Goal: Information Seeking & Learning: Learn about a topic

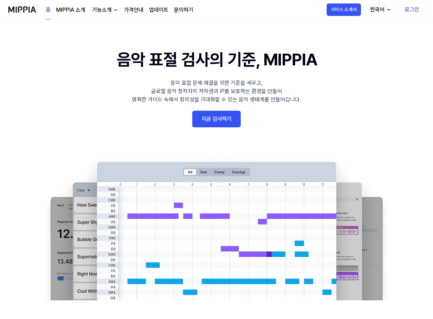
click at [410, 10] on link "로그인" at bounding box center [412, 9] width 26 height 19
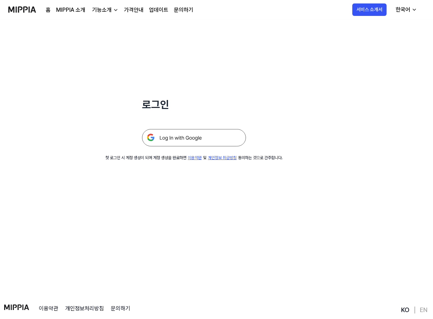
scroll to position [35, 0]
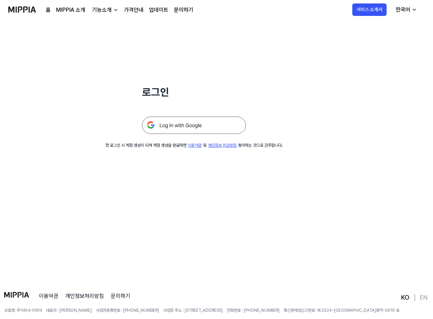
click at [175, 129] on img at bounding box center [194, 125] width 104 height 17
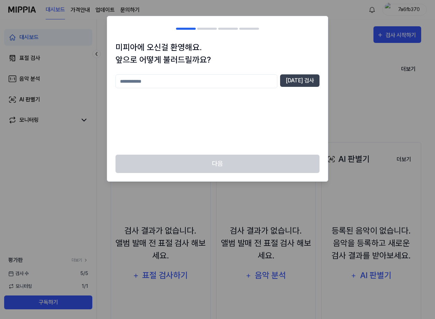
click at [348, 92] on div at bounding box center [217, 159] width 435 height 319
click at [327, 62] on div "미피아에 오신걸 환영해요. 앞으로 어떻게 불러드릴까요? 중복 검사" at bounding box center [217, 98] width 221 height 114
click at [90, 28] on div at bounding box center [217, 159] width 435 height 319
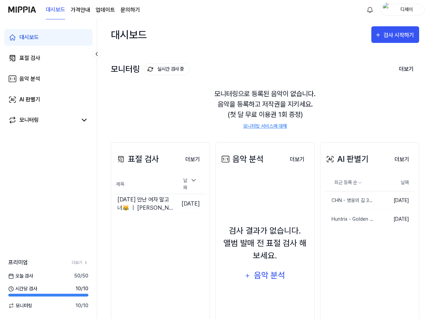
click at [308, 120] on div "모니터링으로 등록된 음악이 없습니다. 음악을 등록하고 저작권을 지키세요. (첫 달 무료 이용권 1회 증정) 모니터링 서비스에 대해" at bounding box center [265, 109] width 308 height 58
click at [259, 276] on div "음악 분석" at bounding box center [269, 275] width 33 height 13
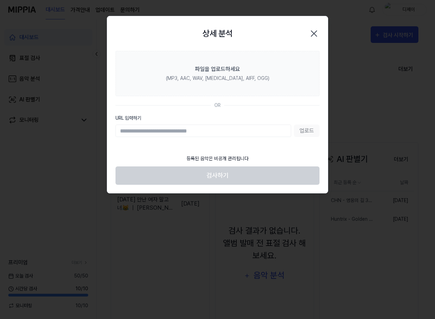
click at [314, 27] on div "상세 분석 닫기" at bounding box center [218, 34] width 204 height 18
click at [318, 34] on icon "button" at bounding box center [314, 33] width 11 height 11
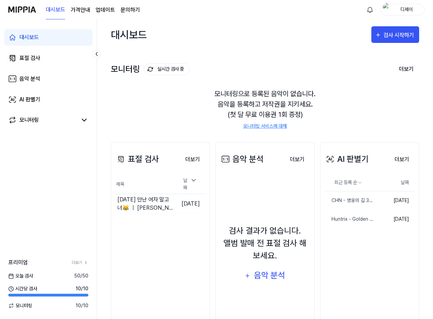
click at [318, 94] on div "모니터링으로 등록된 음악이 없습니다. 음악을 등록하고 저작권을 지키세요. (첫 달 무료 이용권 1회 증정) 모니터링 서비스에 대해" at bounding box center [265, 109] width 308 height 58
drag, startPoint x: 144, startPoint y: 107, endPoint x: 56, endPoint y: 61, distance: 99.4
click at [144, 107] on div "모니터링으로 등록된 음악이 없습니다. 음악을 등록하고 저작권을 지키세요. (첫 달 무료 이용권 1회 증정) 모니터링 서비스에 대해" at bounding box center [265, 109] width 308 height 58
click at [55, 60] on link "표절 검사" at bounding box center [48, 58] width 88 height 17
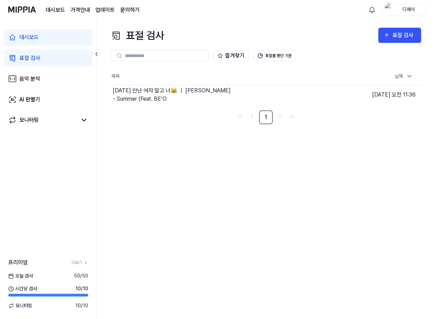
click at [49, 60] on link "표절 검사" at bounding box center [48, 58] width 88 height 17
click at [37, 83] on link "음악 분석" at bounding box center [48, 79] width 88 height 17
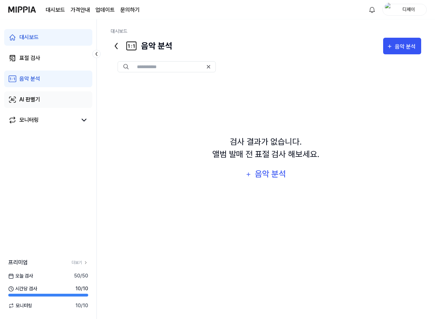
click at [35, 99] on div "AI 판별기" at bounding box center [29, 100] width 21 height 8
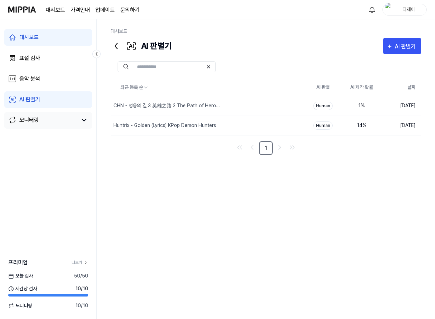
click at [34, 123] on div "모니터링" at bounding box center [28, 120] width 19 height 8
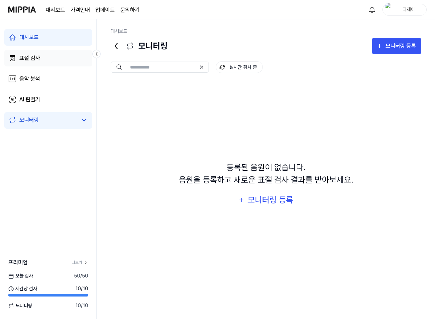
click at [41, 60] on link "표절 검사" at bounding box center [48, 58] width 88 height 17
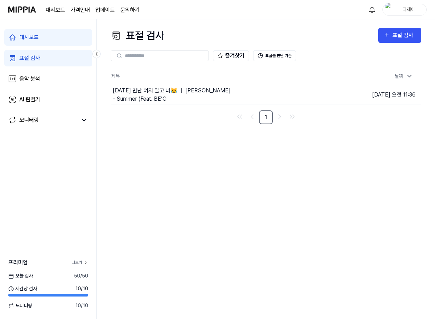
click at [75, 261] on link "더보기" at bounding box center [80, 263] width 17 height 6
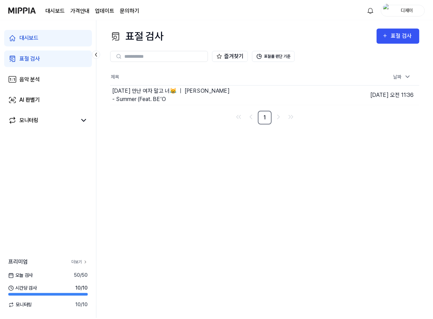
scroll to position [2, 0]
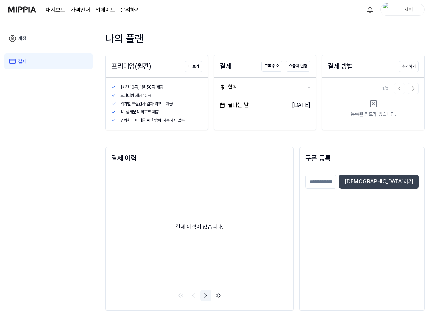
click at [207, 297] on icon "Go to next page" at bounding box center [205, 295] width 8 height 8
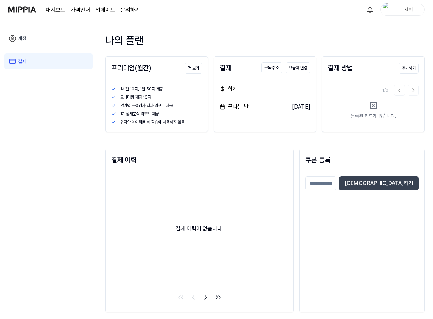
scroll to position [0, 0]
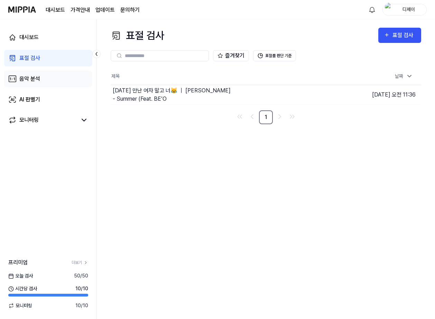
click at [69, 83] on link "음악 분석" at bounding box center [48, 79] width 88 height 17
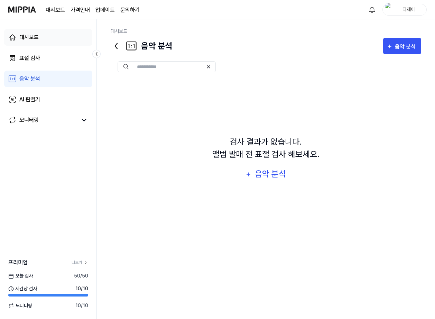
click at [50, 41] on link "대시보드" at bounding box center [48, 37] width 88 height 17
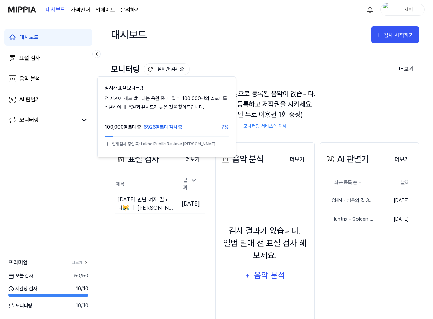
click at [169, 21] on div "대시보드 검사 시작하기" at bounding box center [265, 34] width 308 height 30
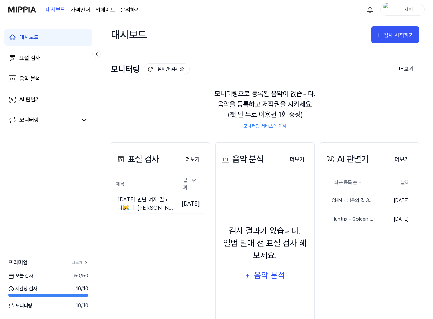
click at [187, 19] on div "대시보드 가격안내 업데이트 문의하기 디제이" at bounding box center [216, 9] width 416 height 19
drag, startPoint x: 43, startPoint y: 179, endPoint x: 194, endPoint y: 4, distance: 231.8
click at [43, 179] on div "대시보드 표절 검사 음악 분석 AI 판별기 모니터링 프리미엄 더보기 [DATE] 검사 50 / 50 시간당 검사 10 / 10 모니터링 10 …" at bounding box center [48, 169] width 97 height 300
click at [372, 108] on div "모니터링으로 등록된 음악이 없습니다. 음악을 등록하고 저작권을 지키세요. (첫 달 무료 이용권 1회 증정) 모니터링 서비스에 대해" at bounding box center [265, 109] width 308 height 58
click at [426, 109] on div "대시보드 검사 시작하기 모니터링 실시간 검사 중 더보기 모니터링 모니터링으로 등록된 음악이 없습니다. 음악을 등록하고 저작권을 지키세요. (첫…" at bounding box center [265, 169] width 336 height 300
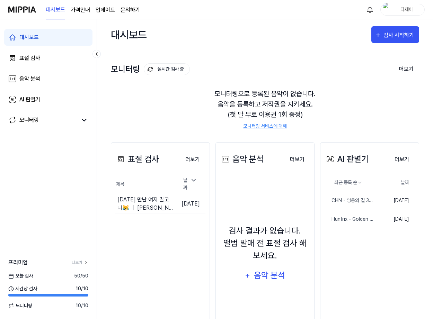
click at [190, 101] on div "모니터링으로 등록된 음악이 없습니다. 음악을 등록하고 저작권을 지키세요. (첫 달 무료 이용권 1회 증정) 모니터링 서비스에 대해" at bounding box center [265, 109] width 308 height 58
click at [413, 120] on div "모니터링으로 등록된 음악이 없습니다. 음악을 등록하고 저작권을 지키세요. (첫 달 무료 이용권 1회 증정) 모니터링 서비스에 대해" at bounding box center [265, 109] width 308 height 58
click at [146, 109] on div "모니터링으로 등록된 음악이 없습니다. 음악을 등록하고 저작권을 지키세요. (첫 달 무료 이용권 1회 증정) 모니터링 서비스에 대해" at bounding box center [265, 109] width 308 height 58
click at [39, 59] on div "표절 검사" at bounding box center [29, 58] width 21 height 8
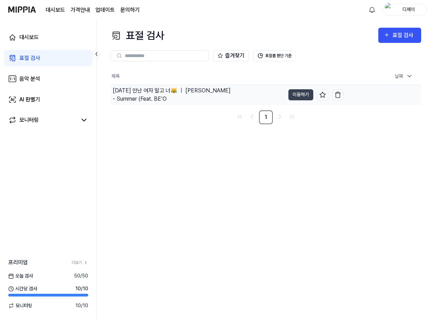
click at [188, 96] on div "[DATE] 만난 여자 말고 너😹 ｜ [PERSON_NAME] - Summer (Feat. BE’O" at bounding box center [173, 95] width 120 height 17
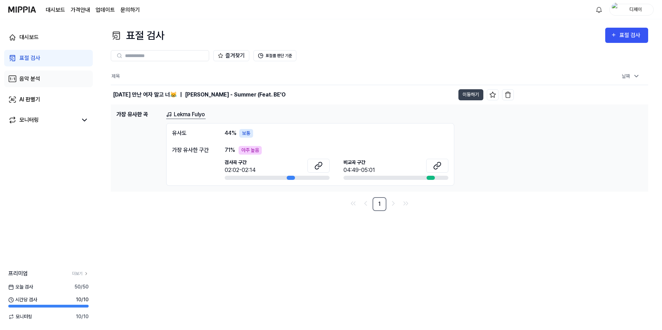
click at [31, 80] on div "음악 분석" at bounding box center [29, 79] width 21 height 8
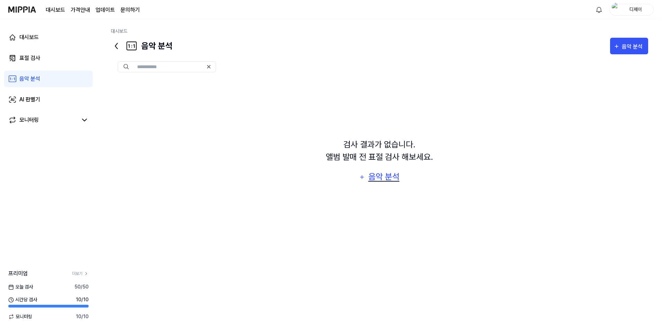
click at [390, 176] on div "음악 분석" at bounding box center [383, 176] width 33 height 13
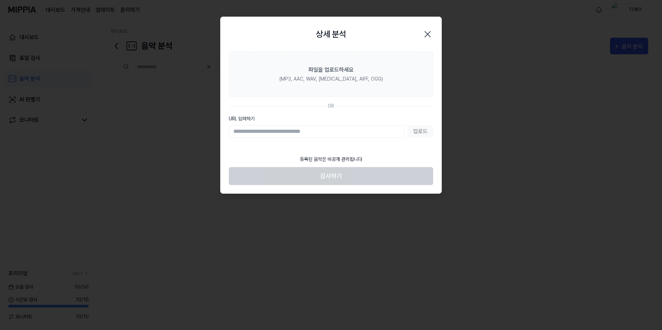
click at [314, 134] on input "URL 입력하기" at bounding box center [317, 131] width 176 height 12
click at [274, 131] on input "URL 입력하기" at bounding box center [317, 131] width 176 height 12
click at [274, 132] on input "URL 입력하기" at bounding box center [317, 131] width 176 height 12
click at [426, 35] on icon "button" at bounding box center [428, 34] width 6 height 6
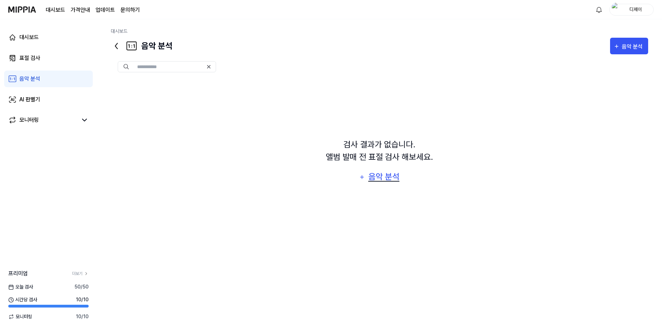
click at [381, 175] on div "음악 분석" at bounding box center [383, 176] width 33 height 13
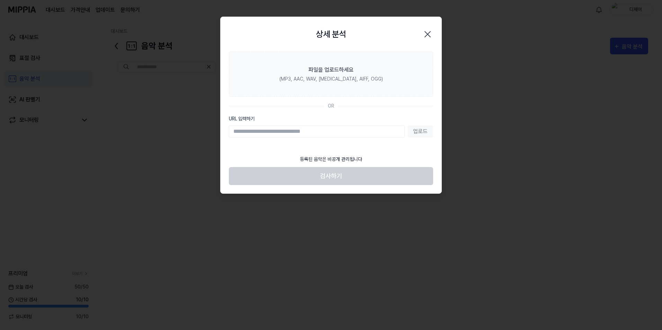
click at [290, 130] on input "URL 입력하기" at bounding box center [317, 131] width 176 height 12
click at [279, 134] on input "URL 입력하기" at bounding box center [317, 131] width 176 height 12
click at [425, 35] on icon "button" at bounding box center [427, 34] width 11 height 11
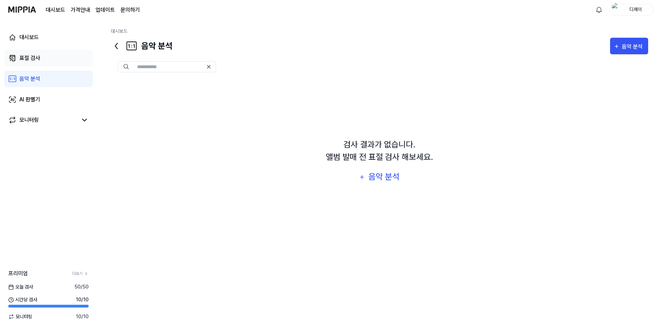
click at [29, 54] on div "표절 검사" at bounding box center [29, 58] width 21 height 8
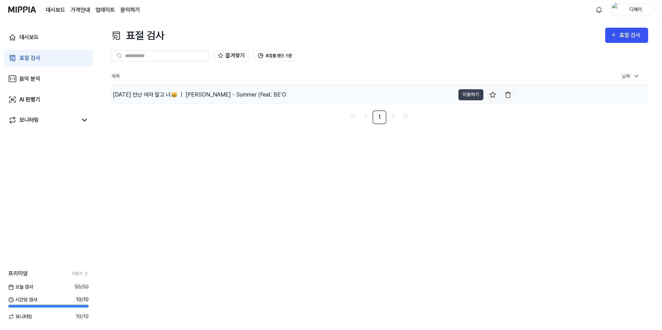
click at [231, 99] on div "[DATE] 만난 여자 말고 너😹 ｜ [PERSON_NAME] - Summer (Feat. BE’O" at bounding box center [199, 95] width 173 height 8
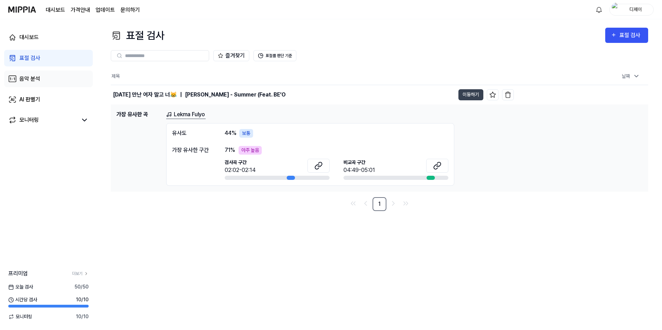
click at [42, 85] on link "음악 분석" at bounding box center [48, 79] width 89 height 17
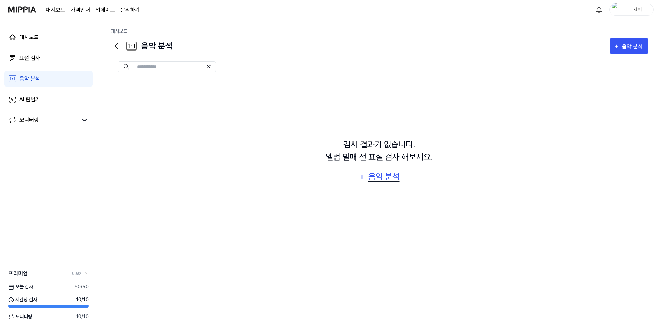
click at [377, 180] on div "음악 분석" at bounding box center [383, 176] width 33 height 13
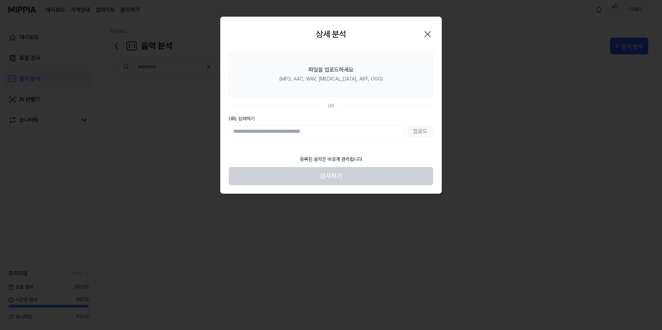
click at [389, 259] on div at bounding box center [331, 165] width 662 height 330
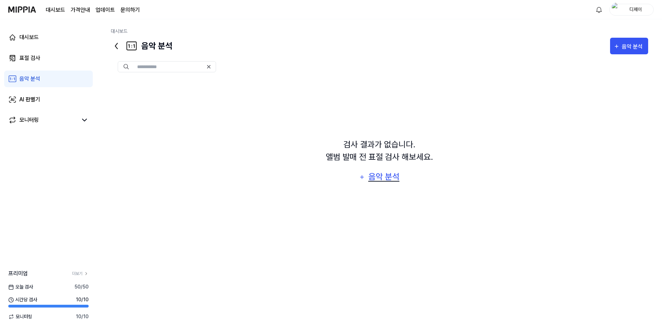
click at [381, 182] on div "음악 분석" at bounding box center [383, 176] width 33 height 13
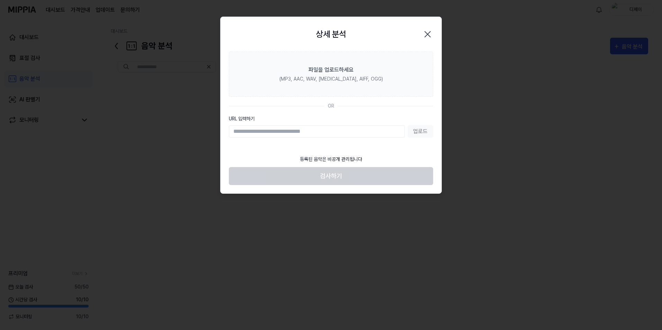
click at [289, 129] on input "URL 입력하기" at bounding box center [317, 131] width 176 height 12
paste input "**********"
type input "**********"
click at [425, 133] on button "업로드" at bounding box center [420, 131] width 26 height 12
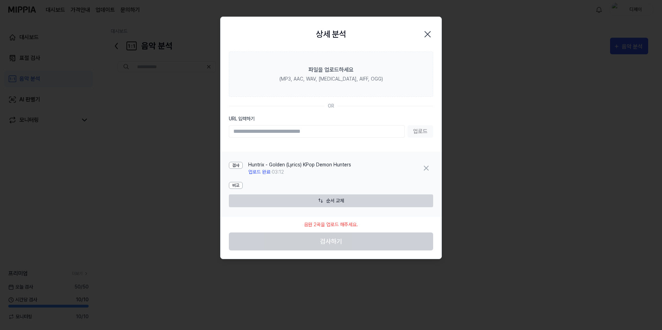
click at [277, 131] on input "URL 입력하기" at bounding box center [317, 131] width 176 height 12
paste input "**********"
type input "**********"
click at [415, 132] on button "업로드" at bounding box center [420, 131] width 26 height 12
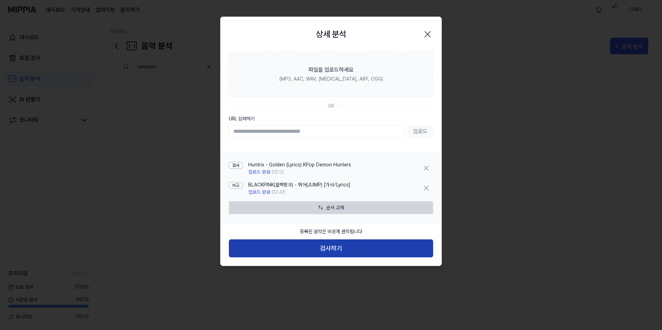
click at [332, 248] on button "검사하기" at bounding box center [331, 248] width 204 height 18
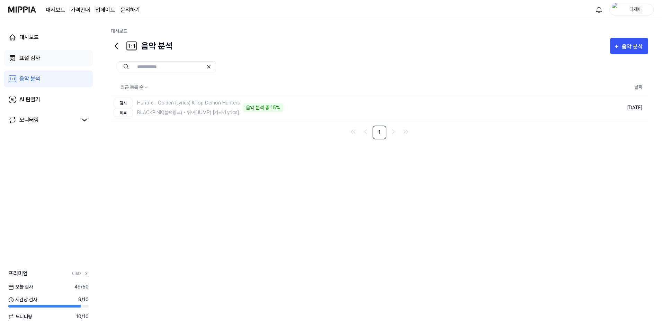
click at [54, 53] on link "표절 검사" at bounding box center [48, 58] width 89 height 17
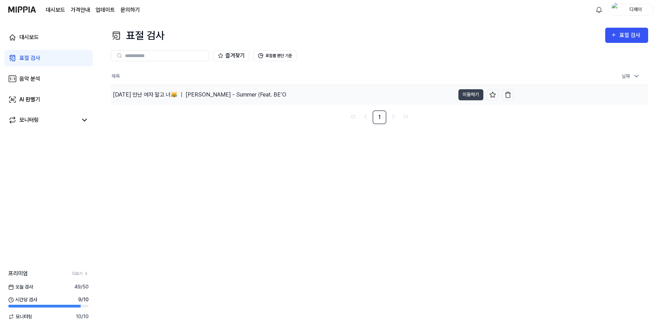
click at [225, 96] on div "[DATE] 만난 여자 말고 너😹 ｜ [PERSON_NAME] - Summer (Feat. BE’O" at bounding box center [199, 95] width 173 height 8
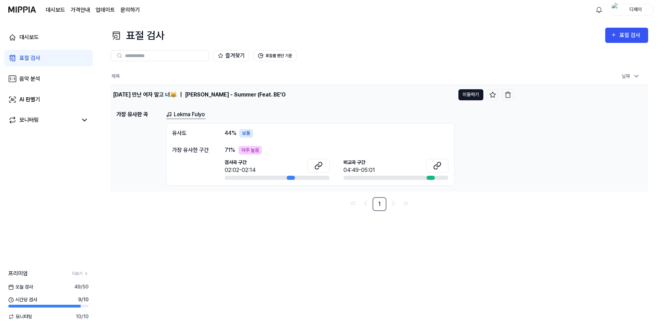
click at [435, 97] on button "이동하기" at bounding box center [470, 94] width 25 height 11
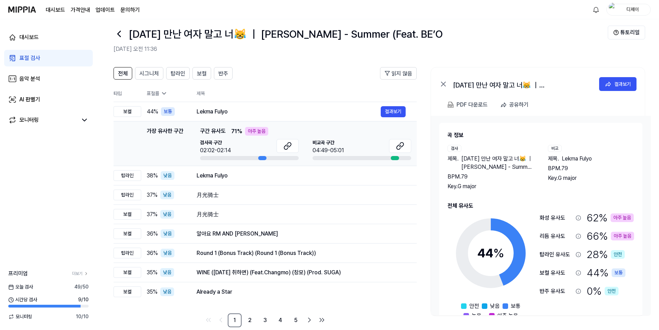
scroll to position [19, 0]
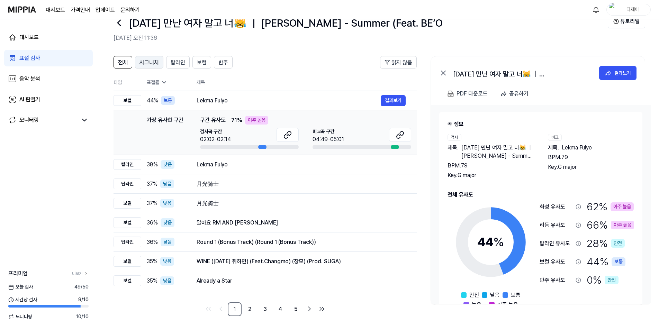
click at [155, 64] on span "시그니처" at bounding box center [148, 62] width 19 height 8
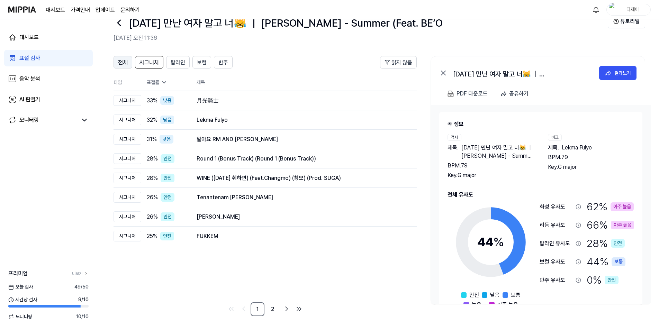
click at [120, 64] on span "전체" at bounding box center [123, 62] width 10 height 8
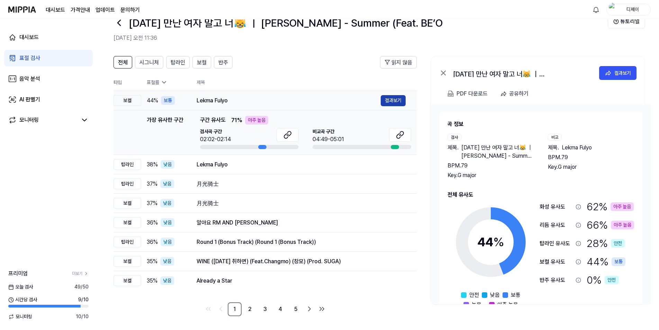
click at [395, 102] on button "결과보기" at bounding box center [393, 100] width 25 height 11
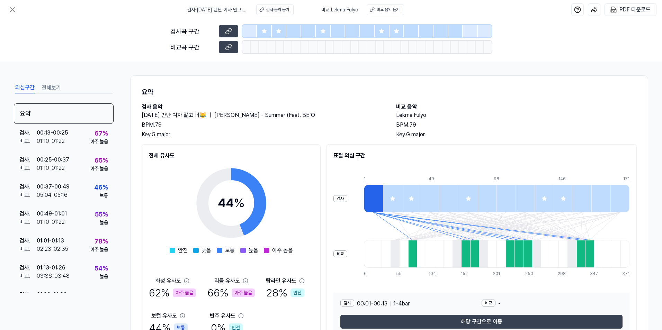
click at [265, 34] on icon at bounding box center [264, 31] width 6 height 6
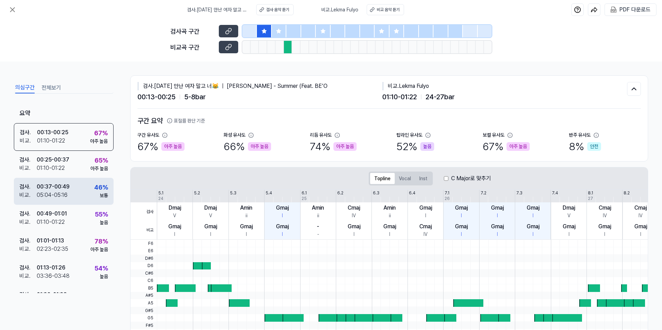
click at [82, 193] on div "검사 . 00:37 - 00:49 비교 . 05:04 - 05:16 46 % 보통" at bounding box center [64, 191] width 100 height 27
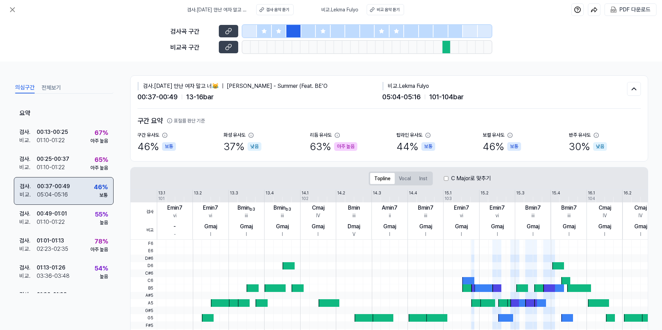
scroll to position [35, 0]
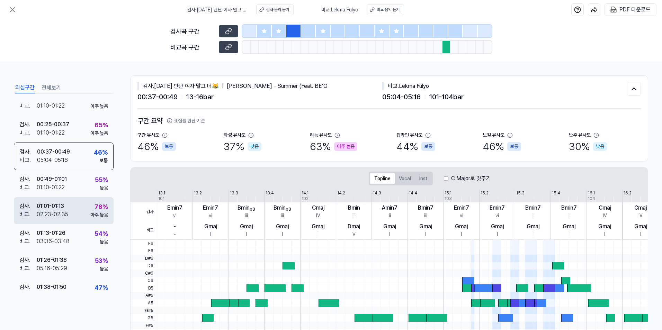
click at [94, 206] on div "78 %" at bounding box center [100, 206] width 13 height 9
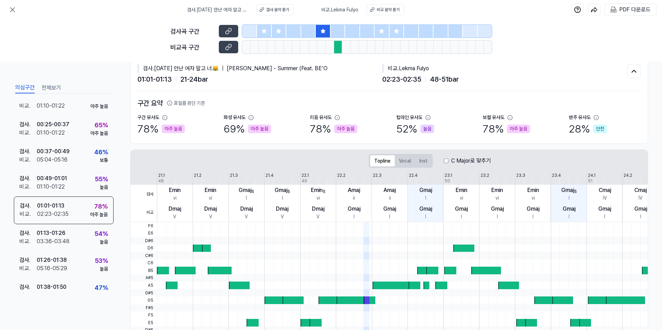
scroll to position [0, 0]
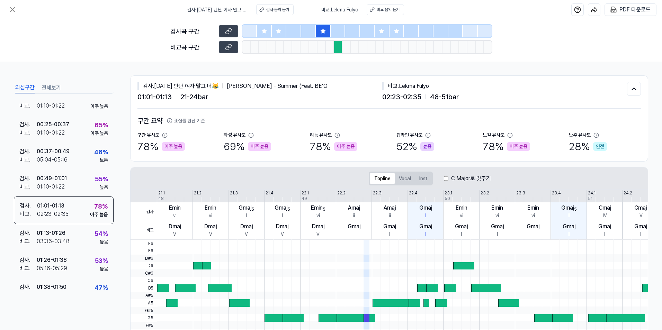
click at [338, 47] on div at bounding box center [338, 47] width 8 height 12
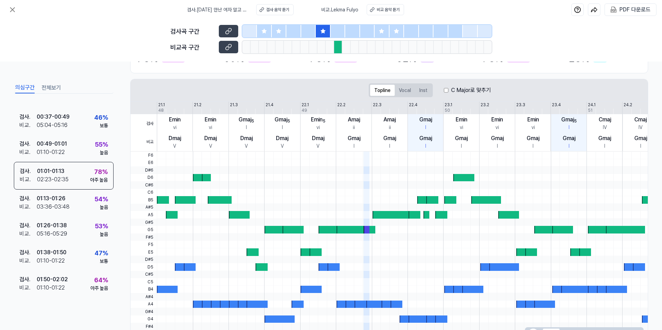
scroll to position [48, 0]
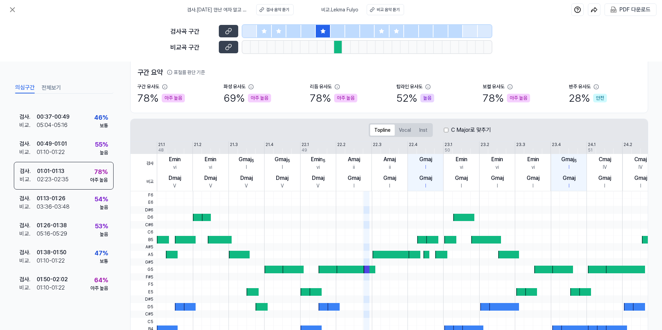
click at [385, 34] on div at bounding box center [381, 31] width 15 height 12
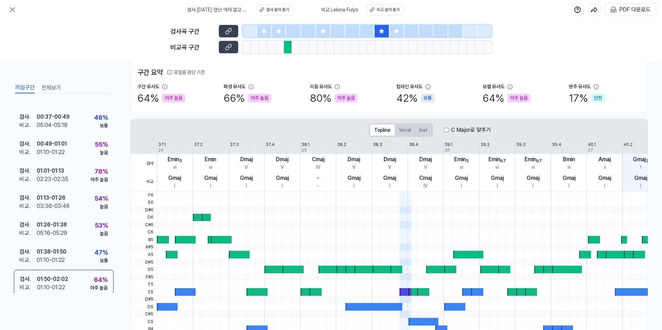
scroll to position [14, 0]
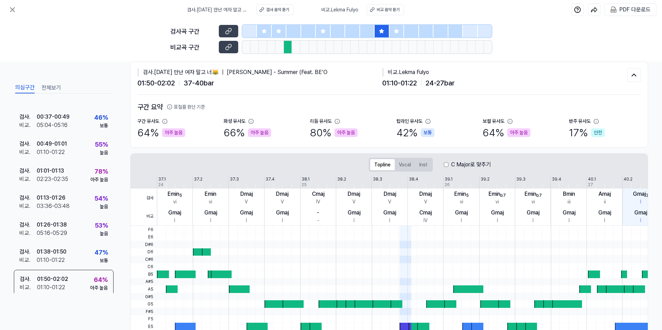
click at [395, 30] on icon at bounding box center [396, 31] width 6 height 6
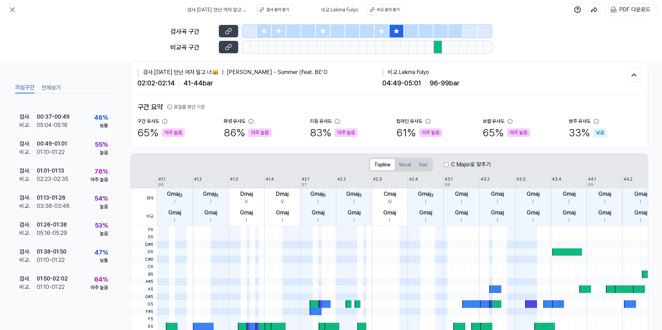
click at [386, 33] on div at bounding box center [381, 31] width 15 height 12
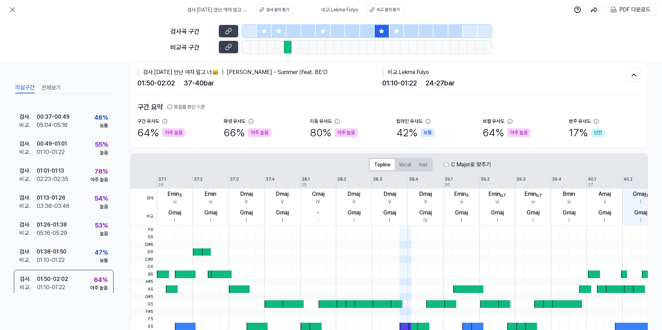
click at [326, 30] on div at bounding box center [323, 31] width 15 height 12
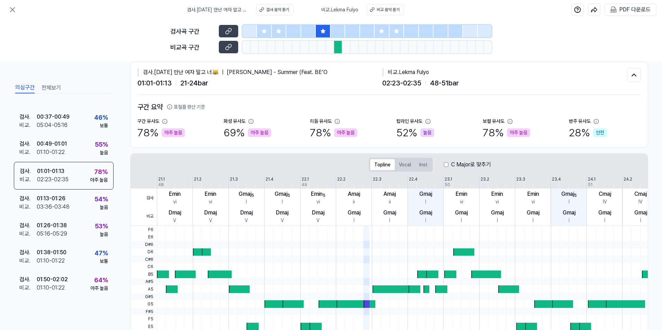
click at [279, 29] on icon at bounding box center [279, 31] width 4 height 4
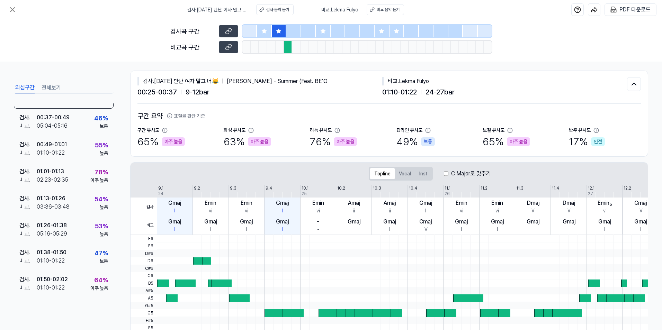
scroll to position [0, 0]
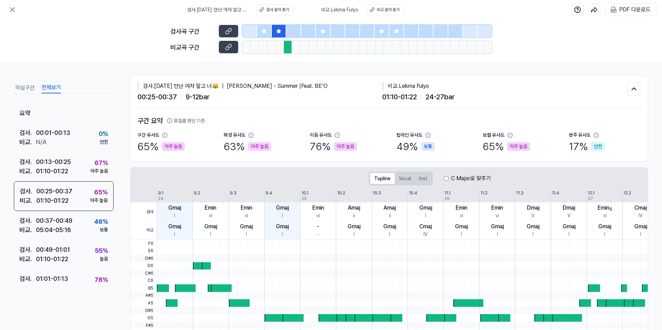
click at [49, 91] on button "전체보기" at bounding box center [51, 87] width 19 height 11
click at [114, 37] on div "검사곡 구간 비교곡 구간" at bounding box center [331, 40] width 662 height 42
click at [133, 39] on div "검사곡 구간 비교곡 구간" at bounding box center [331, 40] width 662 height 42
click at [61, 138] on div "[DEMOGRAPHIC_DATA] . N/A" at bounding box center [44, 141] width 51 height 9
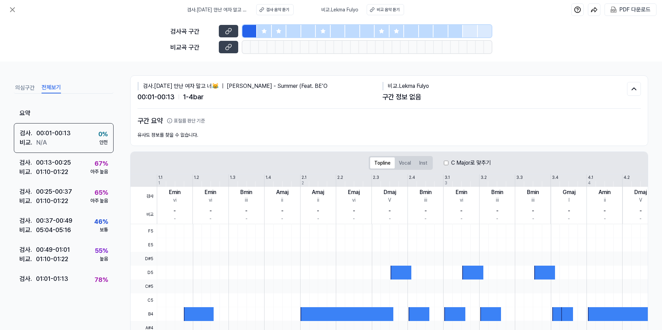
click at [190, 31] on div "검사곡 구간" at bounding box center [192, 31] width 44 height 9
click at [183, 47] on div "비교곡 구간" at bounding box center [192, 47] width 44 height 9
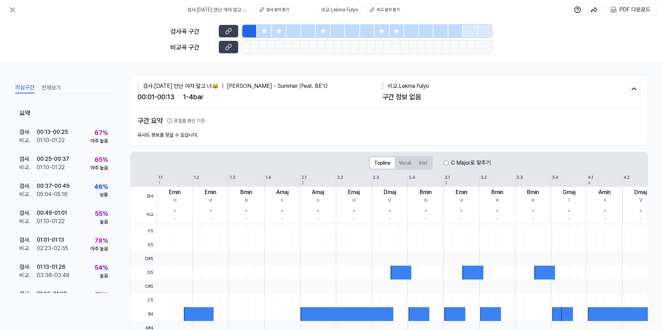
click at [19, 87] on button "의심구간" at bounding box center [24, 87] width 19 height 11
click at [65, 135] on div "00:13 - 00:25" at bounding box center [52, 132] width 31 height 8
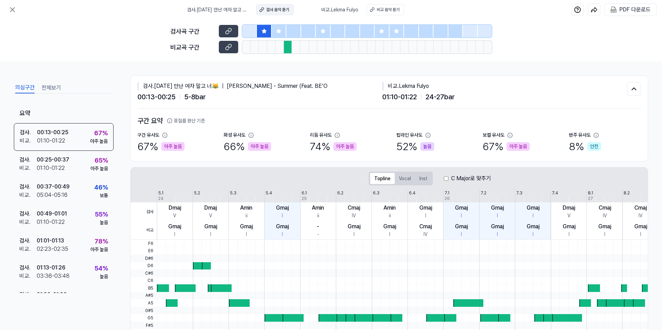
click at [268, 8] on div "검사 음악 듣기" at bounding box center [277, 10] width 23 height 6
drag, startPoint x: 442, startPoint y: 94, endPoint x: 452, endPoint y: 92, distance: 10.5
click at [435, 94] on span "24 - 27 bar" at bounding box center [439, 97] width 29 height 10
click at [435, 91] on div "[DEMOGRAPHIC_DATA] . Lekma Fulyo 01:10 - 01:22 24 - 27 bar" at bounding box center [504, 92] width 245 height 20
click at [435, 89] on button at bounding box center [634, 89] width 14 height 14
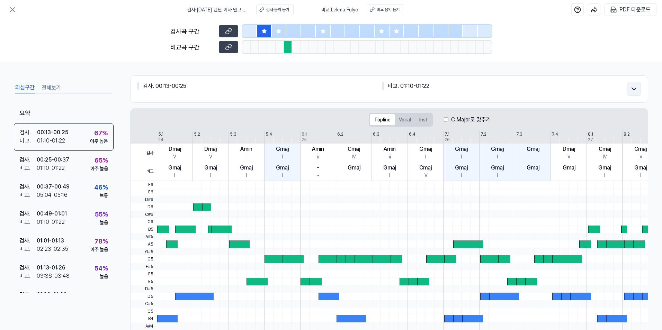
click at [435, 89] on icon at bounding box center [633, 89] width 8 height 8
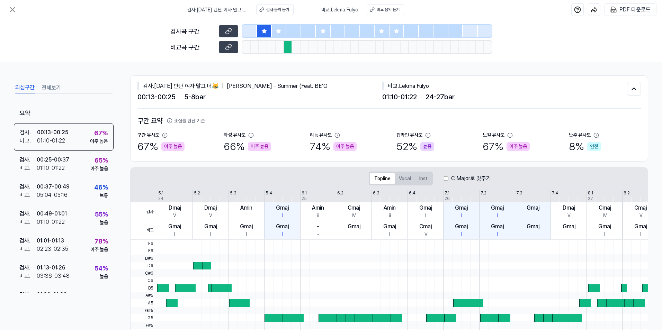
click at [226, 93] on div "00:13 - 00:25 5 - 8 bar" at bounding box center [259, 97] width 245 height 10
click at [171, 96] on span "00:13 - 00:25" at bounding box center [156, 97] width 38 height 10
click at [137, 77] on div "검사 . [DATE] 만난 여자 말고 너😹 ｜ [PERSON_NAME] (Feat. BE’O 00:13 - 00:25 5 - 8 bar 비교 …" at bounding box center [388, 118] width 517 height 85
click at [138, 89] on div "검사 . [DATE] 만난 여자 말고 너😹 ｜ [PERSON_NAME] (Feat. BE’O" at bounding box center [259, 86] width 245 height 8
click at [186, 117] on h2 "구간 요약 표절률 판단 기준" at bounding box center [388, 121] width 503 height 10
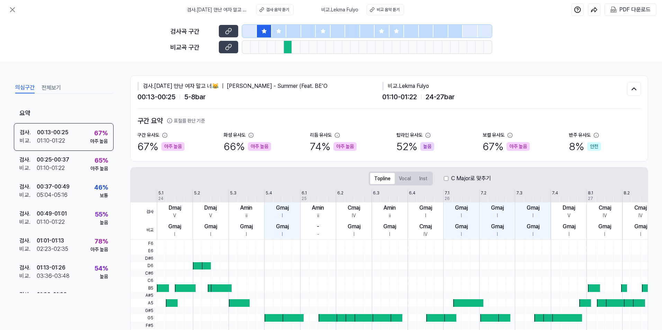
click at [200, 121] on button "표절률 판단 기준" at bounding box center [186, 120] width 38 height 7
drag, startPoint x: 279, startPoint y: 117, endPoint x: 283, endPoint y: 118, distance: 4.2
click at [280, 118] on h2 "구간 요약 표절률 판단 기준" at bounding box center [388, 121] width 503 height 10
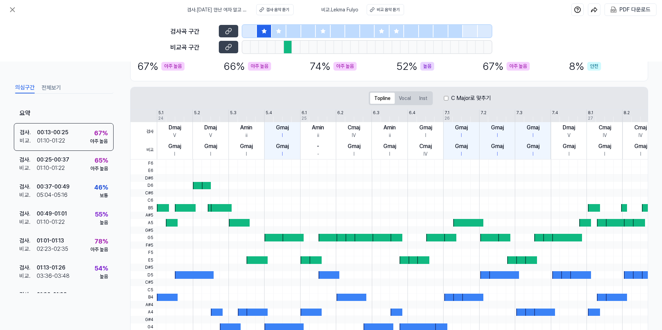
scroll to position [48, 0]
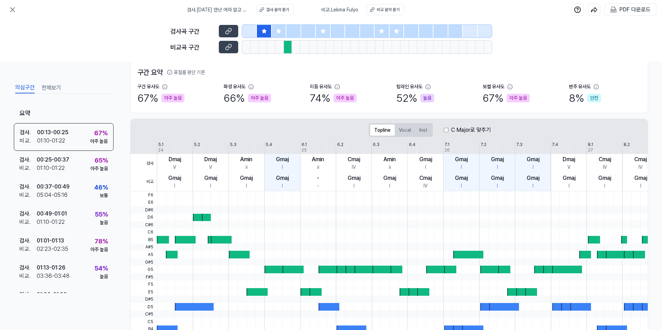
click at [435, 132] on div "Topline Vocal Inst C Major로 맞추기" at bounding box center [430, 130] width 122 height 14
click at [401, 135] on button "Vocal" at bounding box center [405, 130] width 20 height 11
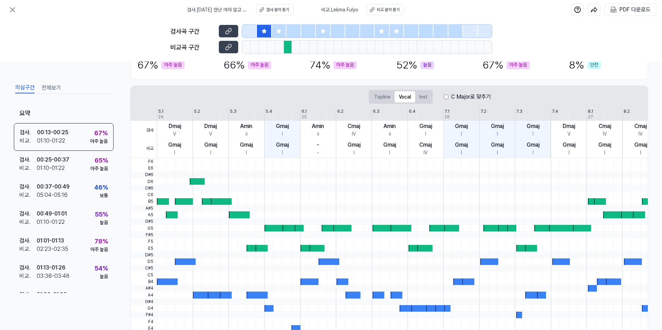
scroll to position [83, 0]
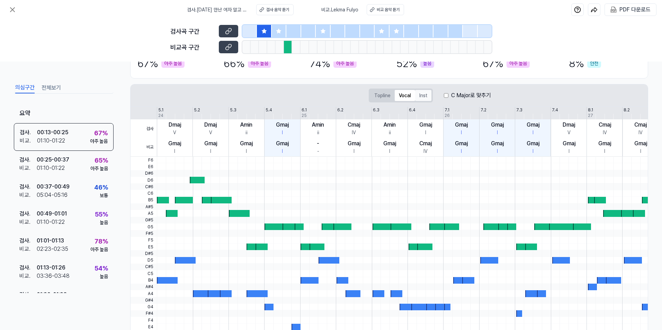
click at [424, 96] on button "Inst" at bounding box center [423, 95] width 16 height 11
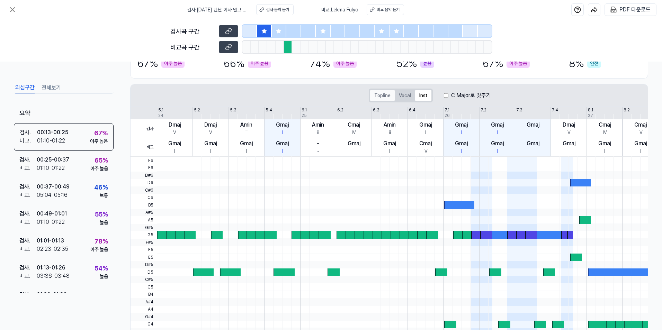
click at [379, 97] on button "Topline" at bounding box center [382, 95] width 25 height 11
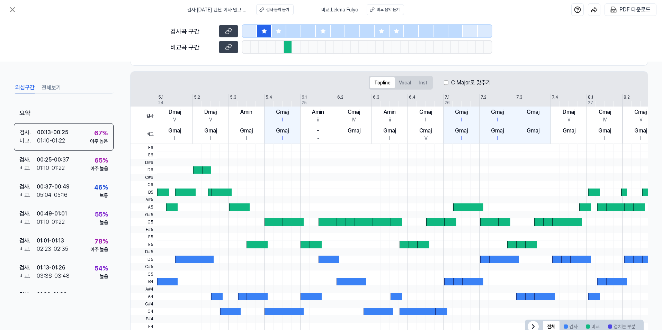
scroll to position [118, 0]
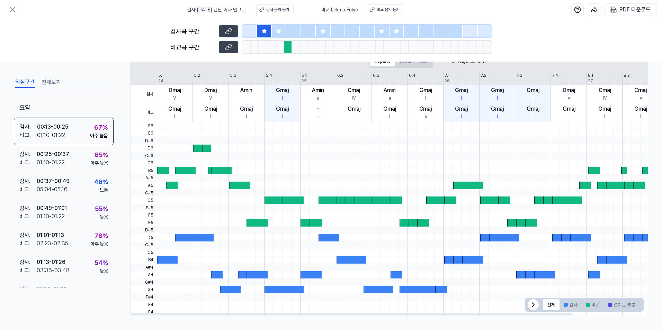
click at [435, 213] on div at bounding box center [443, 215] width 572 height 8
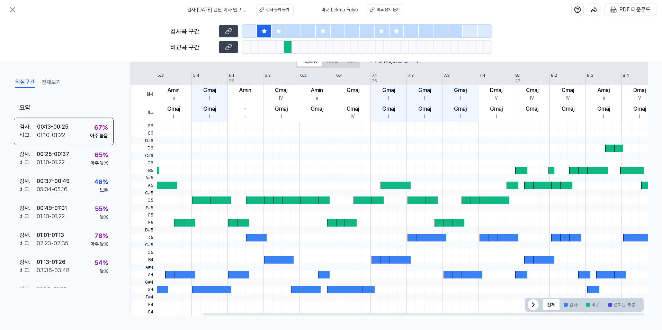
scroll to position [0, 84]
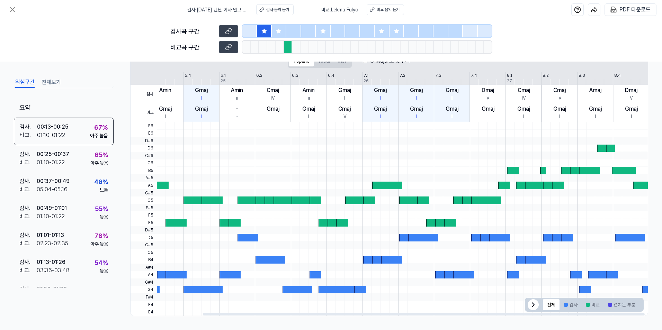
drag, startPoint x: 606, startPoint y: 227, endPoint x: 380, endPoint y: 229, distance: 226.3
click at [383, 229] on div at bounding box center [362, 231] width 572 height 8
click at [372, 228] on div at bounding box center [362, 231] width 572 height 8
drag, startPoint x: 561, startPoint y: 207, endPoint x: 443, endPoint y: 212, distance: 118.5
click at [435, 122] on div at bounding box center [362, 122] width 572 height 0
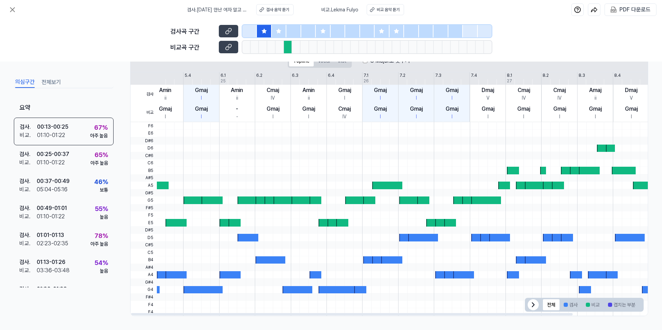
scroll to position [0, 0]
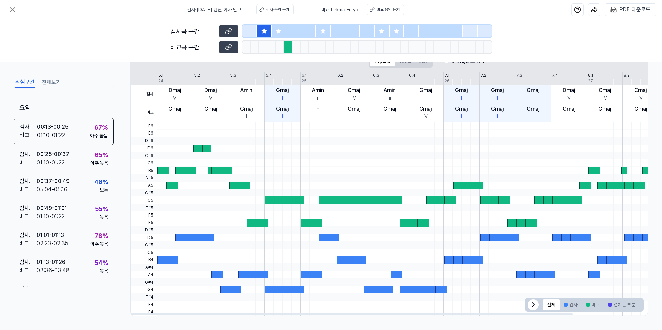
drag, startPoint x: 337, startPoint y: 203, endPoint x: 658, endPoint y: 203, distance: 321.2
click at [435, 203] on div "의심구간 전체보기 요약 검사 . 00:13 - 00:25 비교 . 01:10 - 01:22 67 % 아주 높음 검사 . 00:25 - 00:3…" at bounding box center [331, 196] width 662 height 269
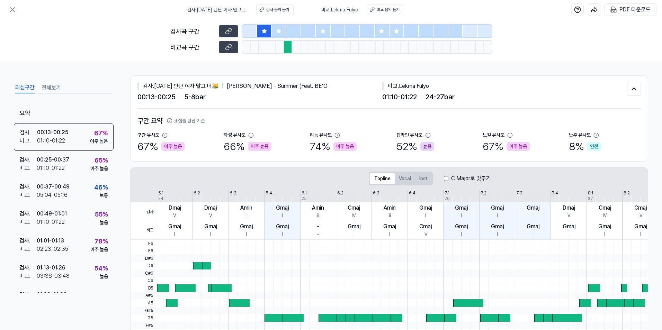
click at [47, 85] on button "전체보기" at bounding box center [51, 87] width 19 height 11
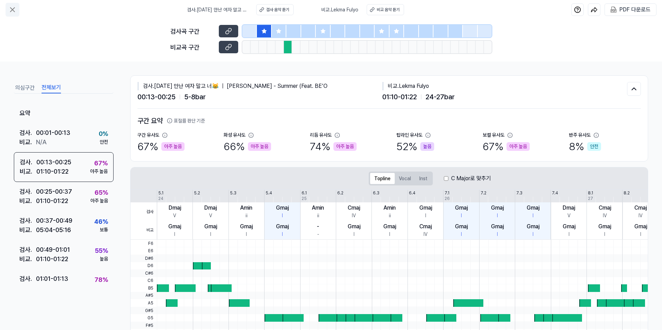
click at [12, 8] on icon at bounding box center [12, 10] width 8 height 8
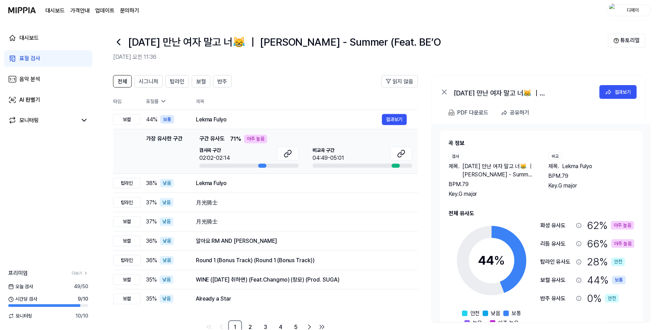
scroll to position [19, 0]
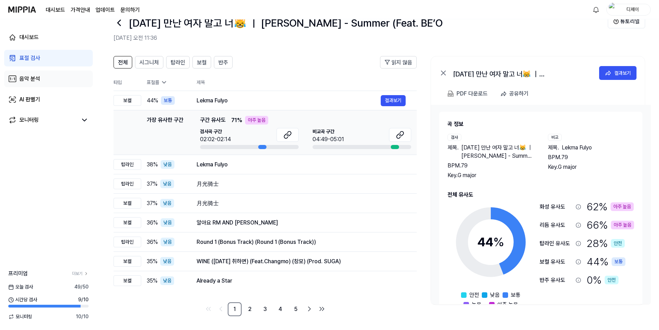
click at [33, 76] on div "음악 분석" at bounding box center [29, 79] width 21 height 8
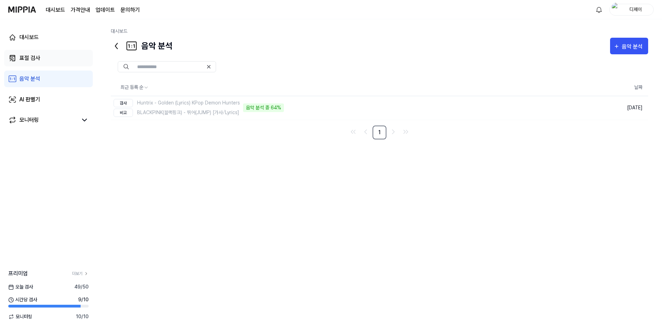
click at [28, 61] on div "표절 검사" at bounding box center [29, 58] width 21 height 8
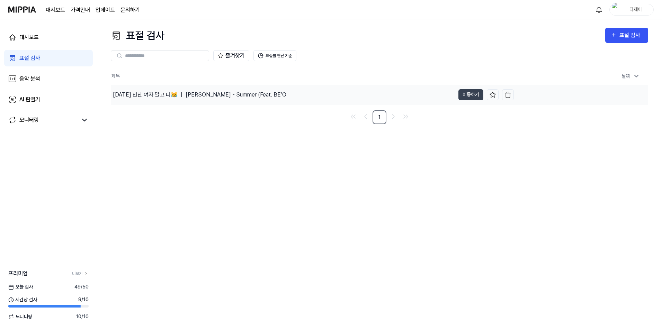
click at [205, 91] on div "[DATE] 만난 여자 말고 너😹 ｜ [PERSON_NAME] - Summer (Feat. BE’O" at bounding box center [199, 95] width 173 height 8
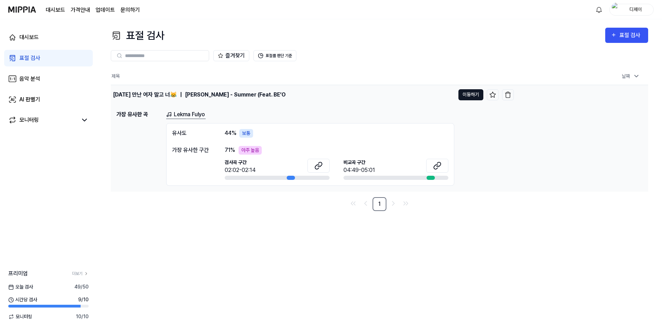
click at [435, 98] on button "이동하기" at bounding box center [470, 94] width 25 height 11
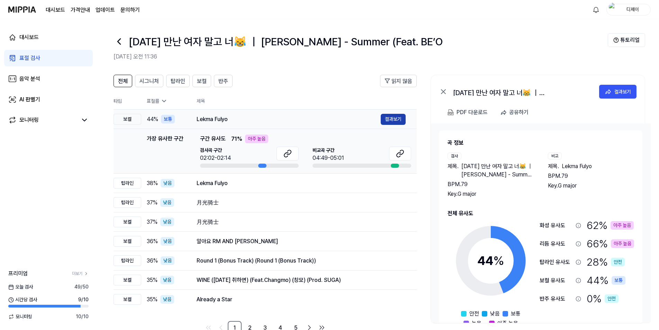
click at [383, 118] on button "결과보기" at bounding box center [393, 119] width 25 height 11
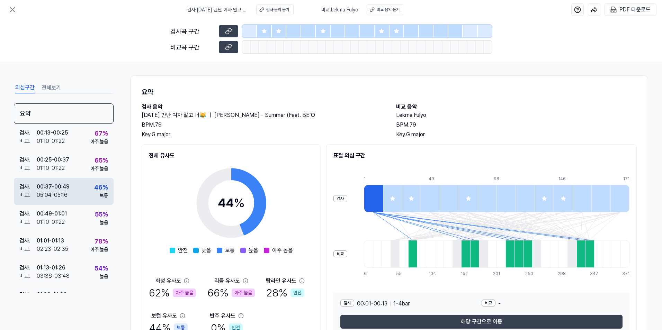
click at [64, 194] on div "05:04 - 05:16" at bounding box center [52, 195] width 31 height 8
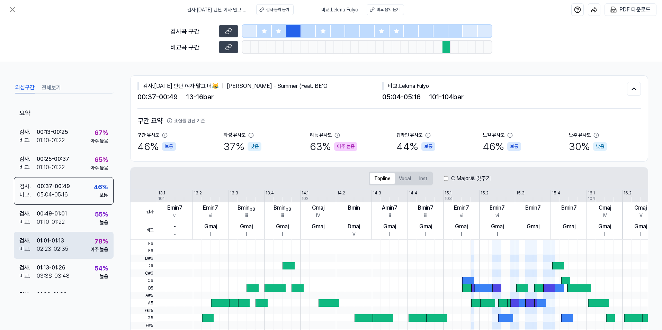
click at [78, 235] on div "검사 . 01:01 - 01:13 비교 . 02:23 - 02:35 78 % 아주 높음" at bounding box center [64, 245] width 100 height 27
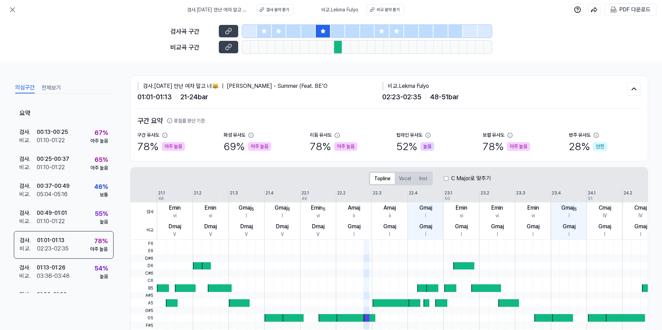
click at [427, 135] on icon at bounding box center [428, 136] width 6 height 6
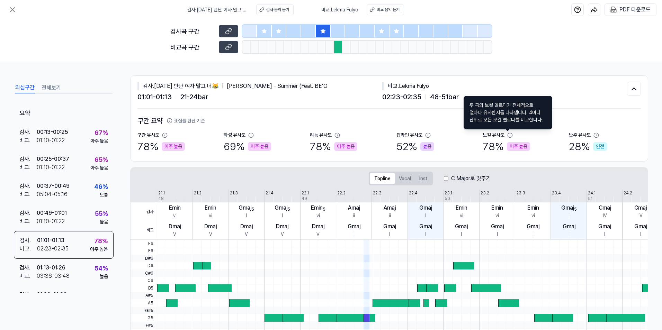
click at [435, 137] on icon at bounding box center [510, 136] width 6 height 6
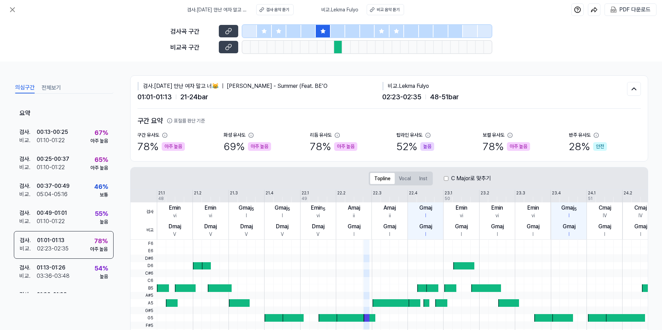
click at [435, 137] on icon at bounding box center [510, 136] width 6 height 6
click at [435, 134] on icon at bounding box center [510, 136] width 6 height 6
click at [435, 135] on icon at bounding box center [510, 136] width 6 height 6
click at [435, 135] on icon at bounding box center [509, 135] width 4 height 4
click at [435, 125] on h2 "구간 요약 표절률 판단 기준" at bounding box center [388, 121] width 503 height 10
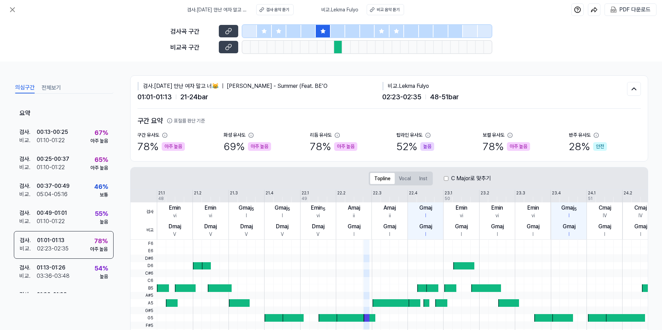
click at [435, 137] on icon at bounding box center [509, 135] width 4 height 4
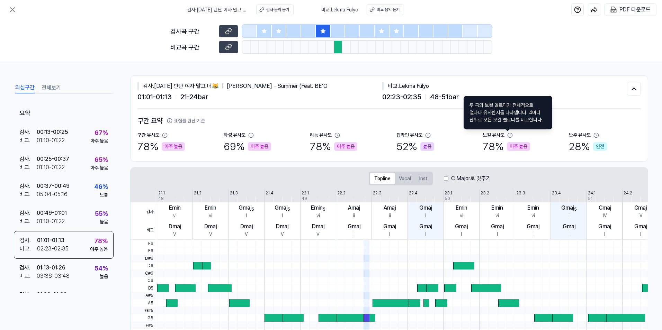
click at [435, 135] on icon at bounding box center [510, 136] width 6 height 6
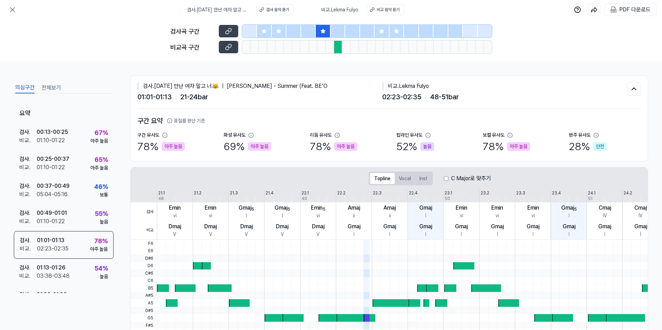
click at [435, 136] on icon at bounding box center [596, 136] width 6 height 6
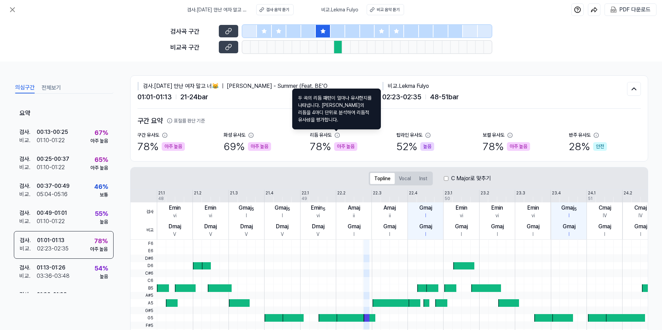
click at [338, 135] on icon at bounding box center [337, 136] width 6 height 6
click at [249, 134] on icon at bounding box center [251, 135] width 4 height 4
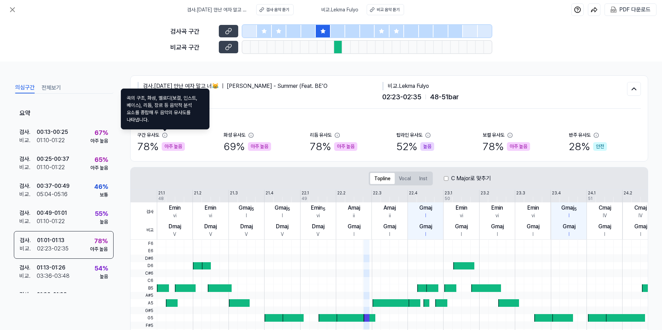
click at [163, 136] on icon at bounding box center [164, 135] width 4 height 4
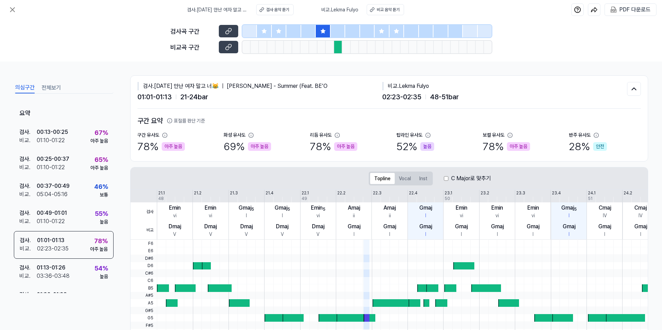
click at [171, 120] on icon at bounding box center [170, 121] width 6 height 6
click at [216, 117] on h2 "구간 요약 표절률 판단 기준" at bounding box center [388, 121] width 503 height 10
click at [405, 181] on button "Vocal" at bounding box center [405, 178] width 20 height 11
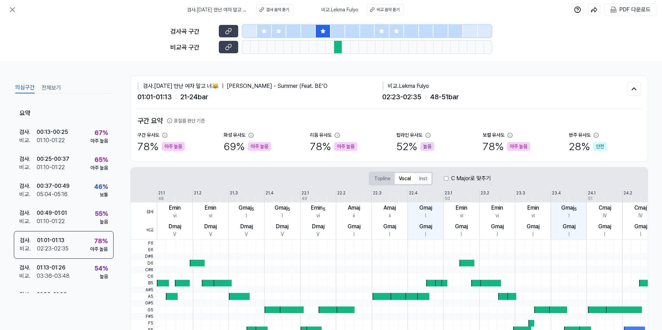
click at [428, 180] on button "Inst" at bounding box center [423, 178] width 16 height 11
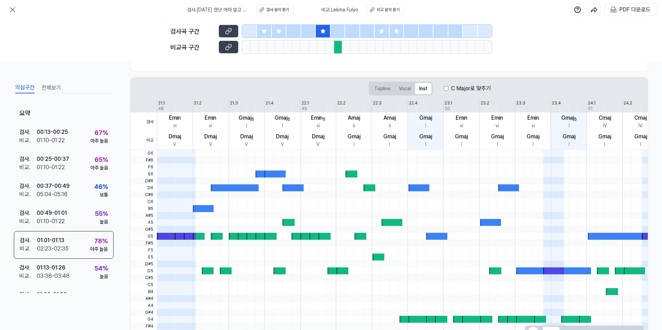
scroll to position [104, 0]
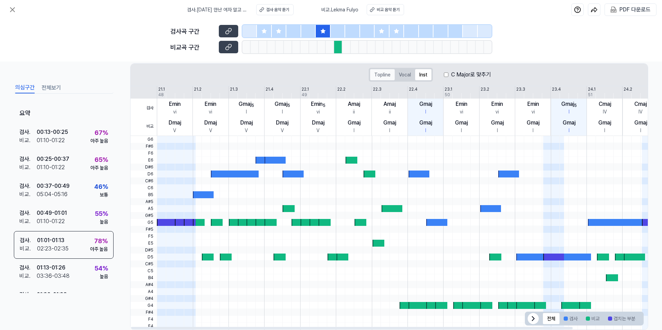
click at [373, 78] on button "Topline" at bounding box center [382, 74] width 25 height 11
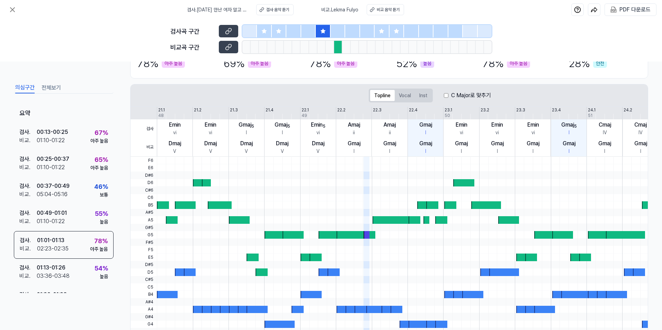
click at [368, 218] on span at bounding box center [366, 220] width 6 height 8
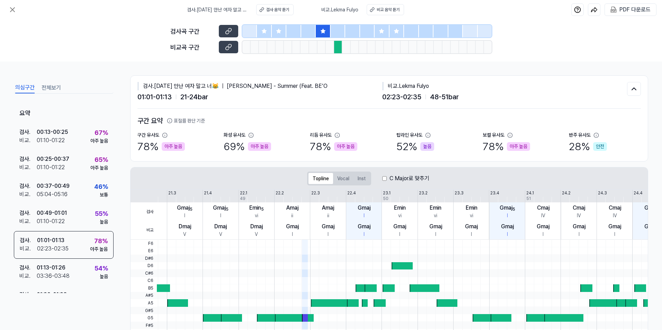
scroll to position [0, 84]
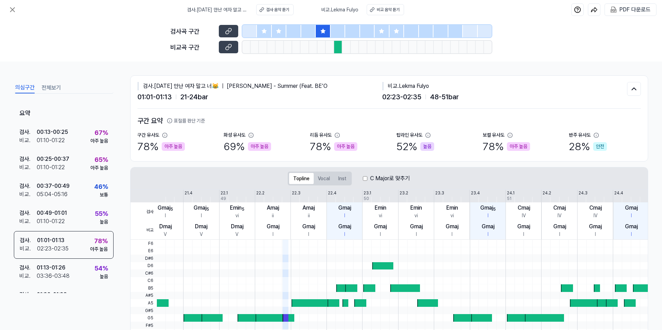
drag, startPoint x: 537, startPoint y: 278, endPoint x: 263, endPoint y: 270, distance: 274.2
click at [265, 240] on div at bounding box center [362, 240] width 572 height 0
click at [15, 13] on icon at bounding box center [12, 10] width 8 height 8
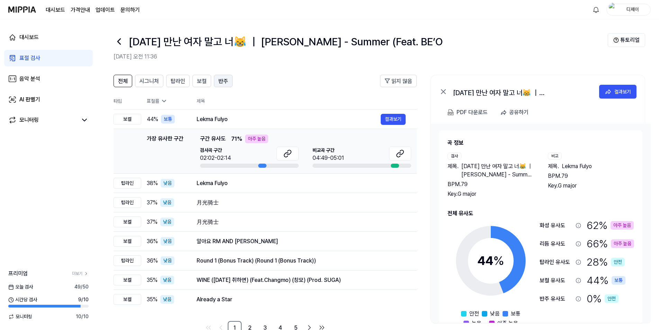
click at [223, 82] on span "반주" at bounding box center [223, 81] width 10 height 8
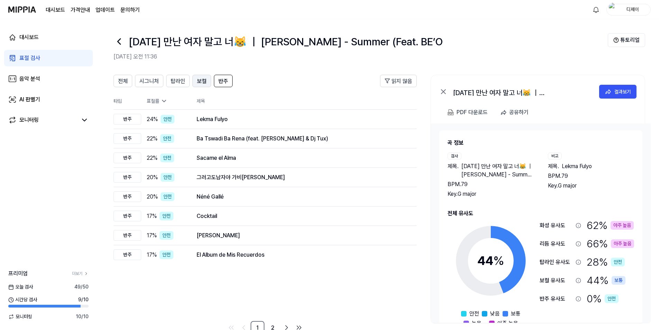
click at [201, 81] on span "보컬" at bounding box center [202, 81] width 10 height 8
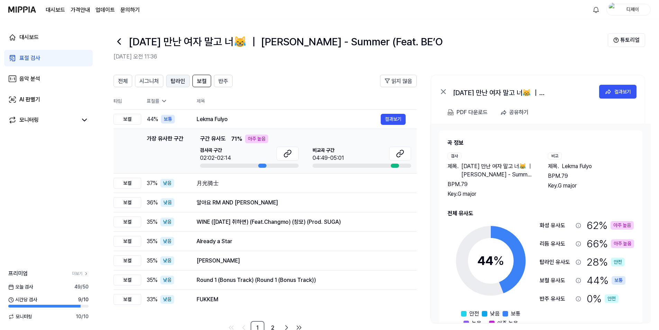
click at [178, 81] on span "탑라인" at bounding box center [178, 81] width 15 height 8
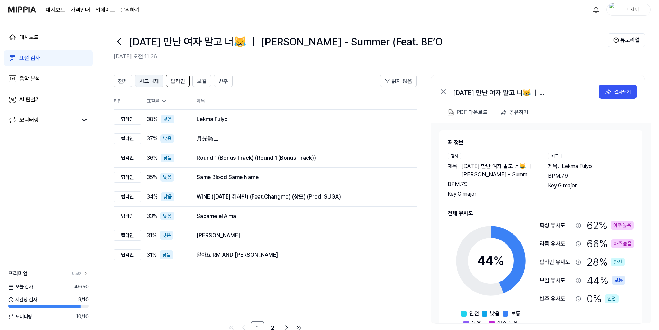
click at [156, 81] on span "시그니처" at bounding box center [148, 81] width 19 height 8
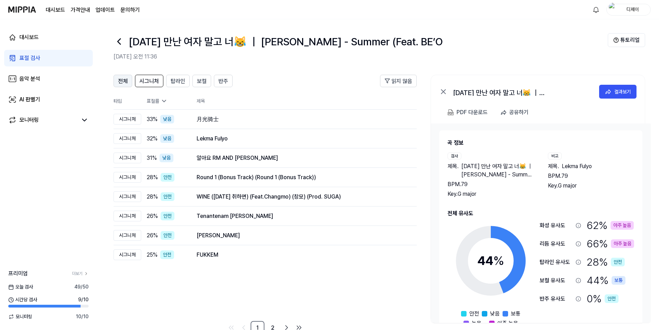
click at [127, 81] on span "전체" at bounding box center [123, 81] width 10 height 8
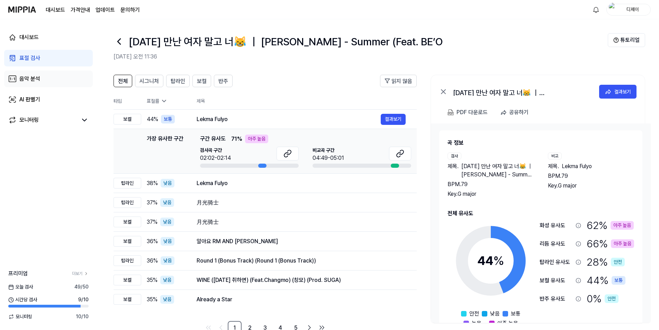
click at [25, 77] on div "음악 분석" at bounding box center [29, 79] width 21 height 8
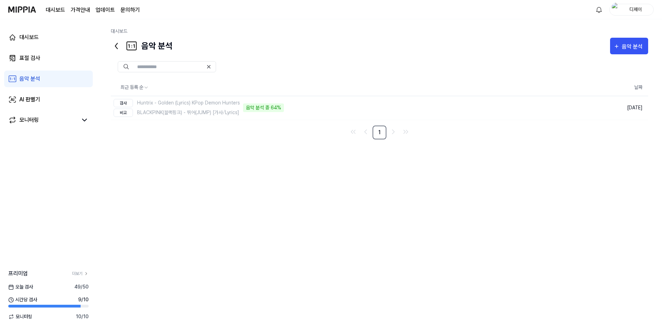
drag, startPoint x: 441, startPoint y: 197, endPoint x: 436, endPoint y: 199, distance: 5.0
click at [435, 199] on div "최근 등록 순 날짜 검사 Huntrix - Golden (Lyrics) KPop Demon Hunters 비교 BLACKPINK(블랙핑크) -…" at bounding box center [379, 185] width 537 height 262
click at [435, 189] on div "최근 등록 순 날짜 검사 Huntrix - Golden (Lyrics) KPop Demon Hunters 비교 BLACKPINK(블랙핑크) -…" at bounding box center [379, 185] width 537 height 262
